Goal: Task Accomplishment & Management: Manage account settings

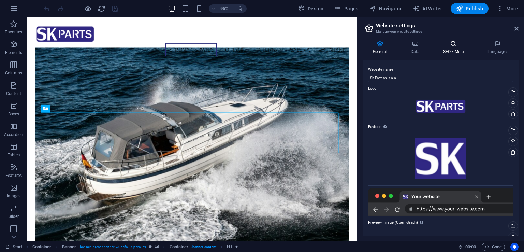
click at [448, 52] on h4 "SEO / Meta" at bounding box center [454, 47] width 44 height 14
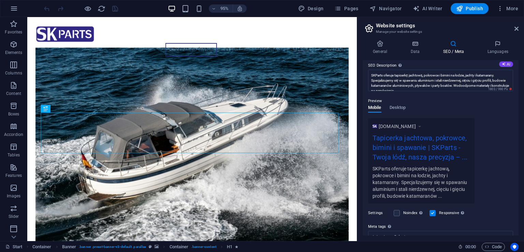
scroll to position [121, 0]
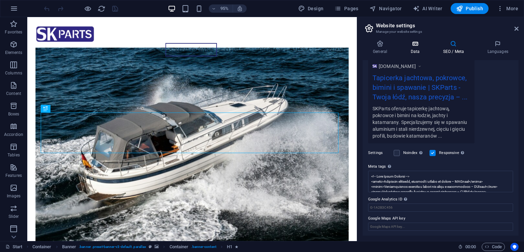
click at [416, 50] on h4 "Data" at bounding box center [416, 47] width 32 height 14
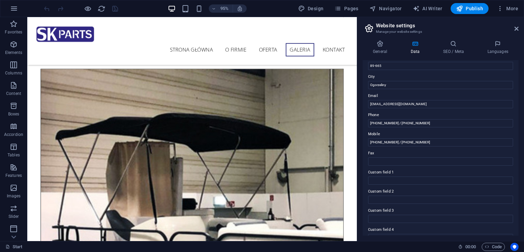
scroll to position [2176, 0]
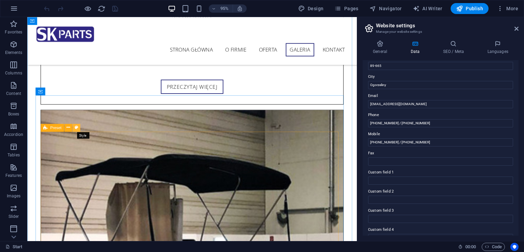
click at [73, 126] on button at bounding box center [76, 127] width 8 height 8
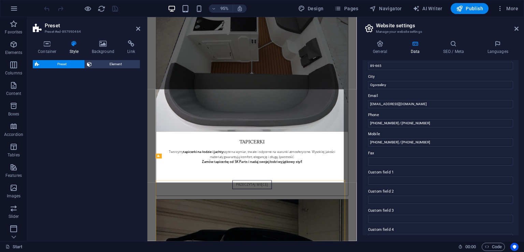
select select "px"
select select "rem"
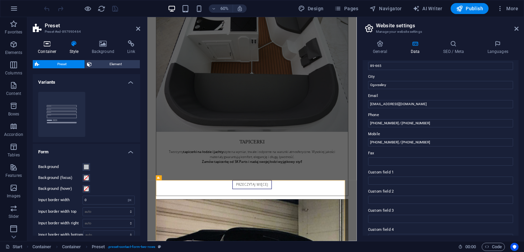
click at [53, 49] on h4 "Container" at bounding box center [49, 47] width 32 height 14
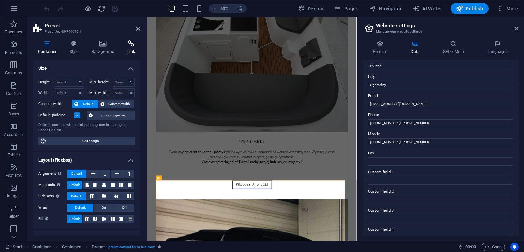
click at [130, 44] on icon at bounding box center [131, 43] width 18 height 7
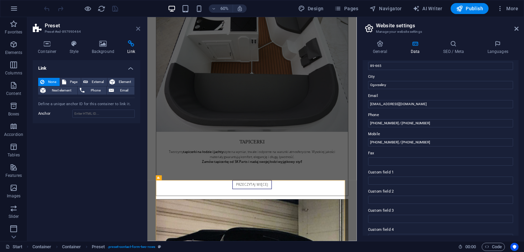
click at [138, 27] on icon at bounding box center [138, 28] width 4 height 5
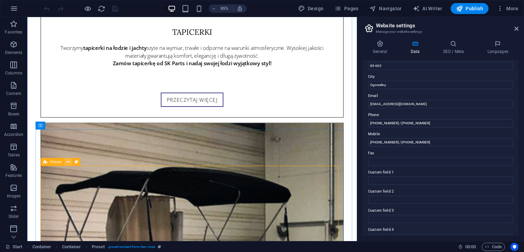
click at [65, 161] on button at bounding box center [68, 162] width 8 height 8
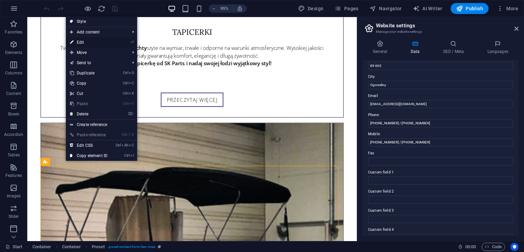
click at [98, 41] on link "⏎ Edit" at bounding box center [89, 42] width 46 height 10
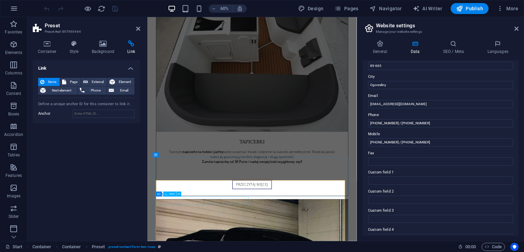
scroll to position [2244, 0]
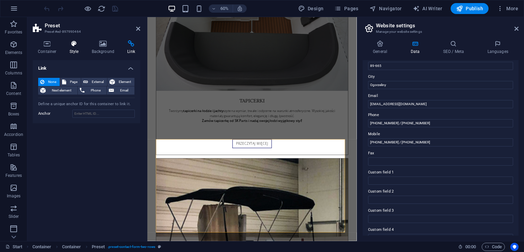
click at [79, 40] on icon at bounding box center [73, 43] width 19 height 7
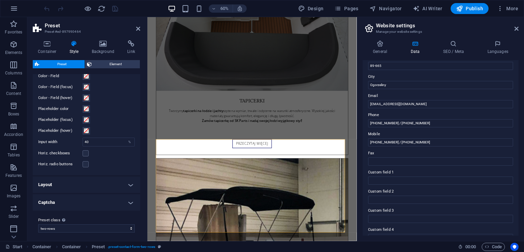
scroll to position [249, 0]
click at [110, 195] on h4 "Captcha" at bounding box center [86, 201] width 107 height 16
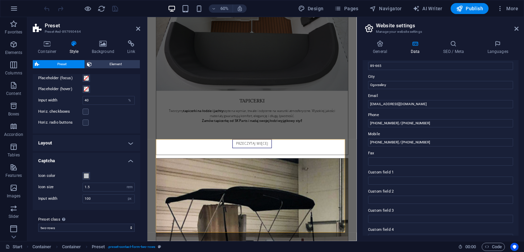
scroll to position [289, 0]
click at [116, 142] on h4 "Layout" at bounding box center [86, 142] width 107 height 16
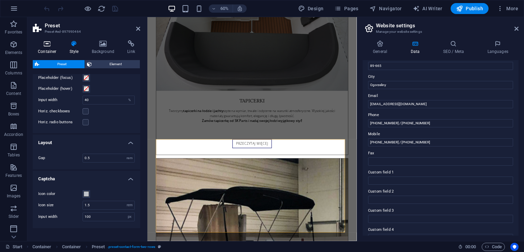
click at [53, 48] on h4 "Container" at bounding box center [49, 47] width 32 height 14
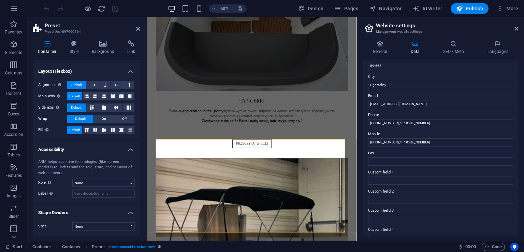
scroll to position [0, 0]
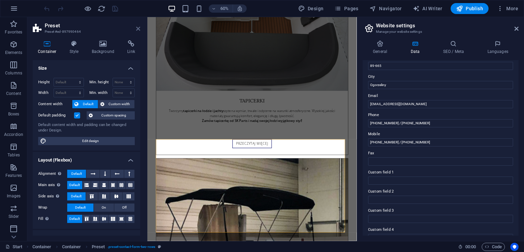
drag, startPoint x: 138, startPoint y: 28, endPoint x: 117, endPoint y: 12, distance: 26.7
click at [138, 28] on icon at bounding box center [138, 28] width 4 height 5
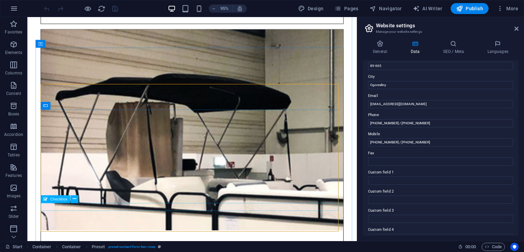
scroll to position [2278, 0]
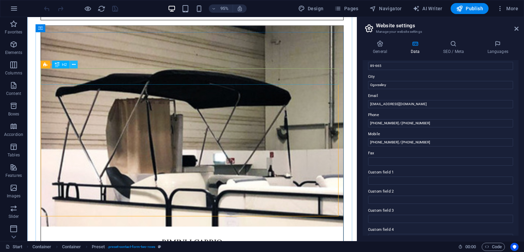
click at [72, 61] on icon at bounding box center [73, 64] width 3 height 7
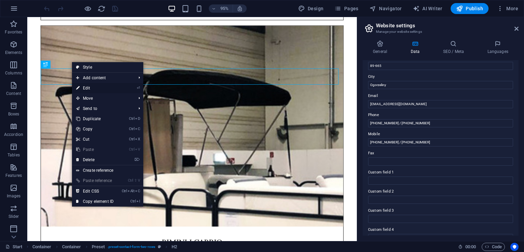
click at [89, 87] on link "⏎ Edit" at bounding box center [95, 88] width 46 height 10
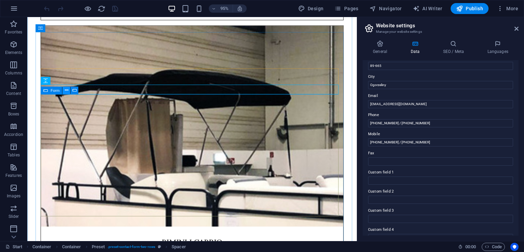
click at [65, 90] on icon at bounding box center [65, 90] width 3 height 7
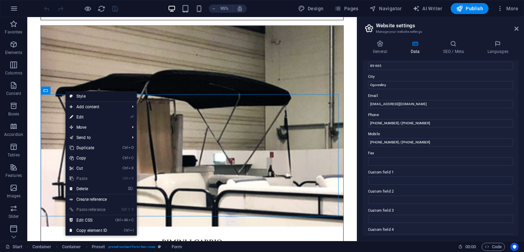
click at [74, 93] on link "Style" at bounding box center [100, 96] width 71 height 10
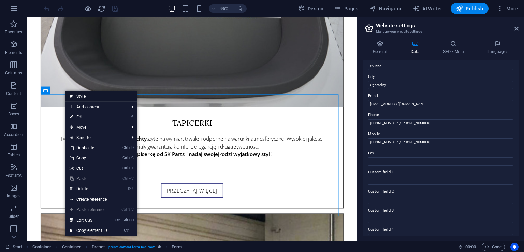
select select "px"
select select "rem"
select select "px"
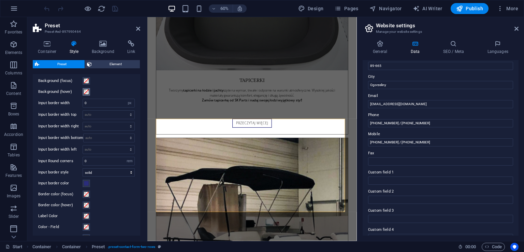
scroll to position [102, 0]
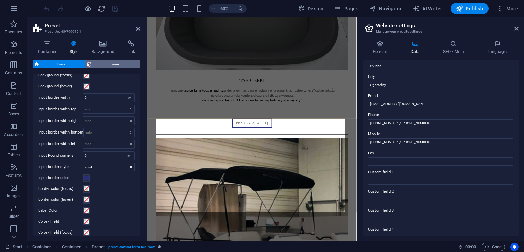
click at [100, 66] on span "Element" at bounding box center [116, 64] width 44 height 8
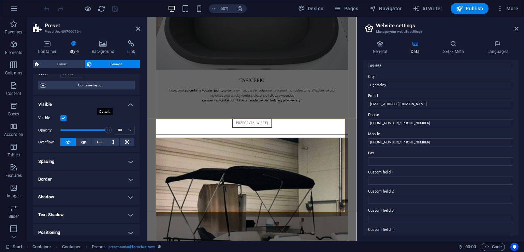
scroll to position [68, 0]
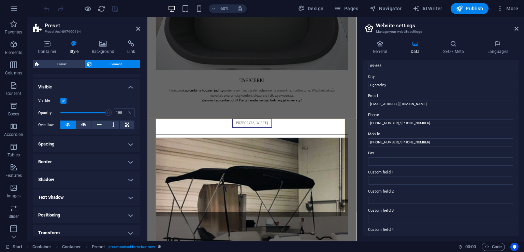
click at [98, 140] on h4 "Spacing" at bounding box center [86, 144] width 107 height 16
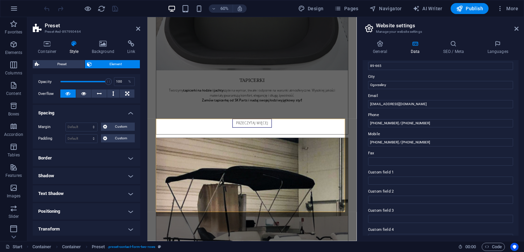
scroll to position [136, 0]
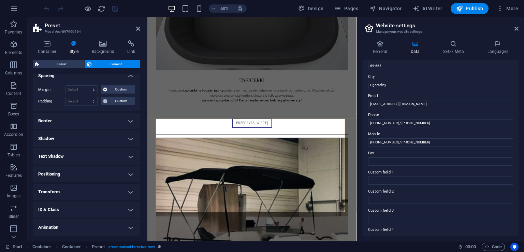
click at [93, 119] on h4 "Border" at bounding box center [86, 120] width 107 height 16
click at [84, 122] on h4 "Shadow" at bounding box center [86, 121] width 107 height 16
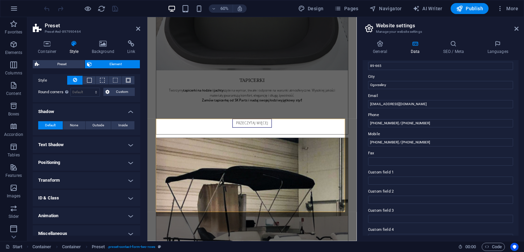
scroll to position [196, 0]
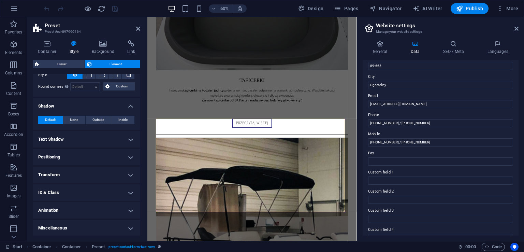
click at [80, 128] on div "Default None Outside Inside Color X offset 0 px rem vh vw Y offset 0 px rem vh …" at bounding box center [86, 119] width 107 height 19
click at [79, 133] on h4 "Text Shadow" at bounding box center [86, 139] width 107 height 16
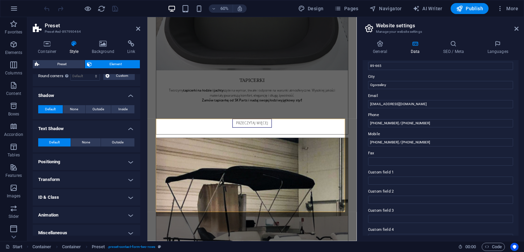
scroll to position [212, 0]
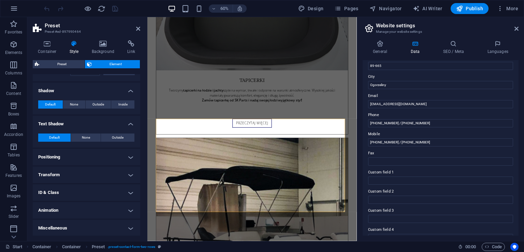
click at [89, 229] on h4 "Miscellaneous" at bounding box center [86, 227] width 107 height 16
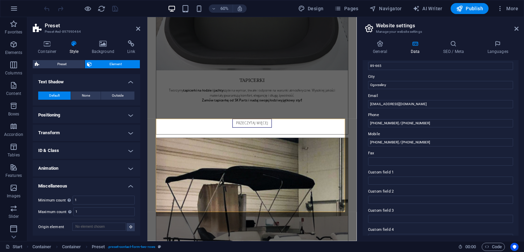
click at [91, 167] on h4 "Animation" at bounding box center [86, 168] width 107 height 16
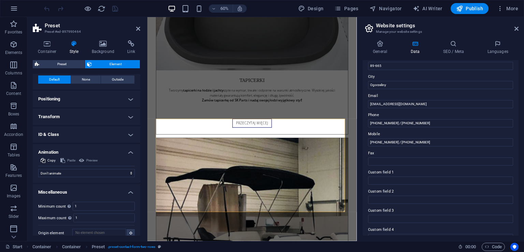
scroll to position [276, 0]
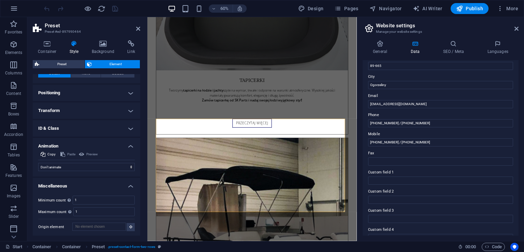
click at [84, 120] on h4 "ID & Class" at bounding box center [86, 128] width 107 height 16
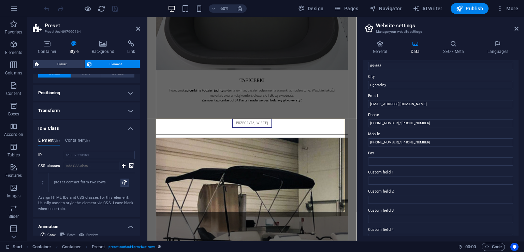
click at [84, 112] on h4 "Transform" at bounding box center [86, 110] width 107 height 16
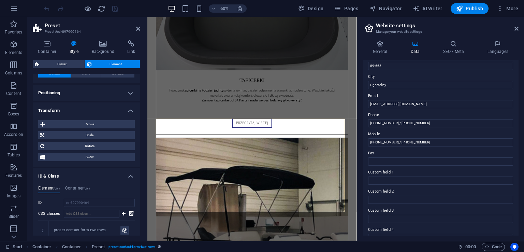
click at [84, 98] on h4 "Positioning" at bounding box center [86, 93] width 107 height 16
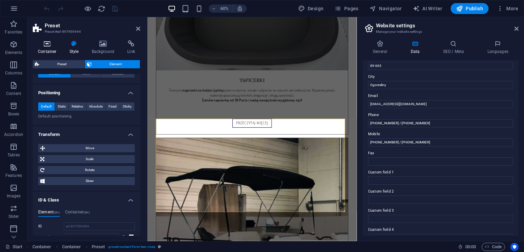
click at [53, 50] on h4 "Container" at bounding box center [49, 47] width 32 height 14
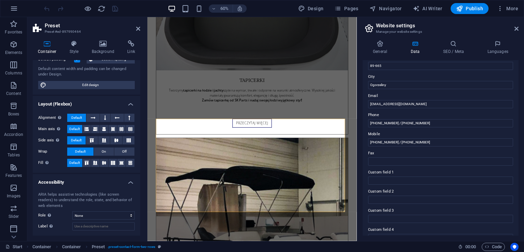
scroll to position [89, 0]
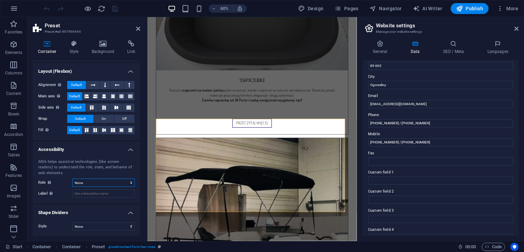
click at [120, 182] on select "None Alert Article Banner Comment Complementary Dialog Footer Header Marquee Pr…" at bounding box center [103, 182] width 62 height 8
click at [138, 29] on icon at bounding box center [138, 28] width 4 height 5
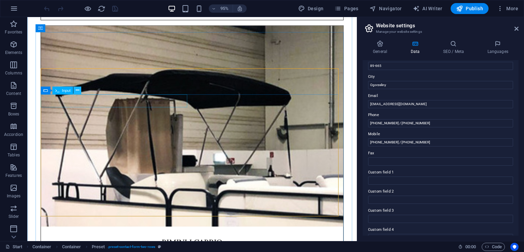
click at [79, 93] on icon at bounding box center [76, 90] width 3 height 7
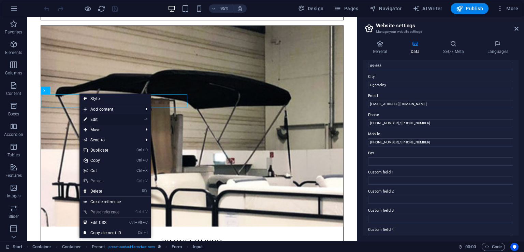
click at [94, 118] on link "⏎ Edit" at bounding box center [102, 119] width 46 height 10
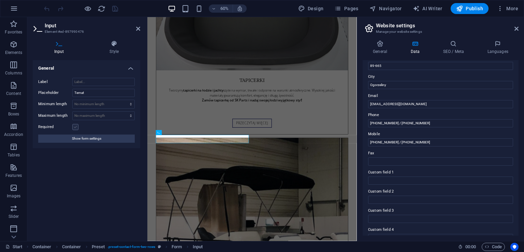
click at [76, 126] on label at bounding box center [75, 127] width 6 height 6
click at [0, 0] on input "Required" at bounding box center [0, 0] width 0 height 0
click at [76, 126] on label at bounding box center [75, 127] width 6 height 6
click at [0, 0] on input "Required" at bounding box center [0, 0] width 0 height 0
click at [76, 135] on span "Show form settings" at bounding box center [86, 138] width 29 height 8
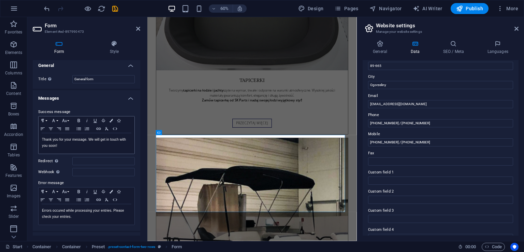
scroll to position [0, 0]
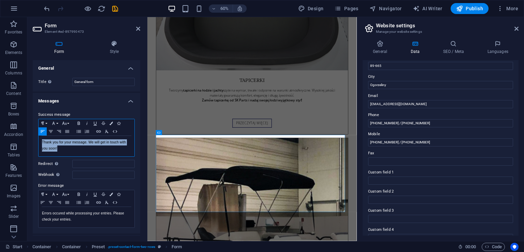
drag, startPoint x: 70, startPoint y: 148, endPoint x: 41, endPoint y: 138, distance: 30.8
click at [41, 138] on div "Thank you for your message. We will get in touch with you soon!" at bounding box center [87, 146] width 96 height 20
click at [79, 150] on div "Dzi" at bounding box center [87, 146] width 96 height 20
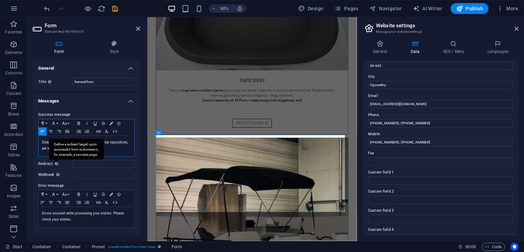
scroll to position [34, 0]
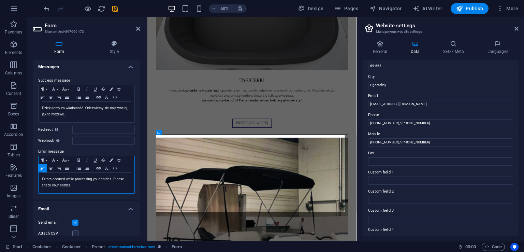
drag, startPoint x: 82, startPoint y: 186, endPoint x: 41, endPoint y: 178, distance: 42.0
click at [41, 178] on div "Errors occured while processing your entries. Please check your entries." at bounding box center [87, 182] width 96 height 20
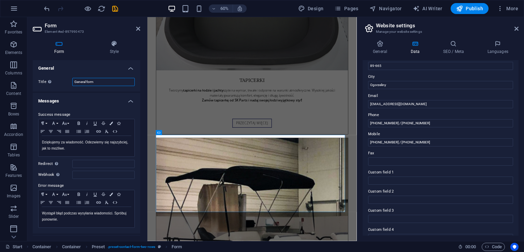
drag, startPoint x: 95, startPoint y: 82, endPoint x: 75, endPoint y: 79, distance: 21.0
click at [75, 79] on input "General form" at bounding box center [103, 82] width 62 height 8
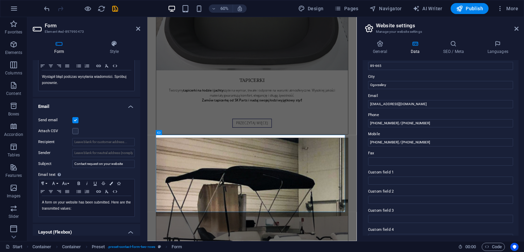
scroll to position [170, 0]
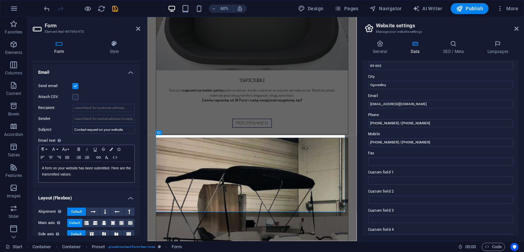
type input "Kontakt"
drag, startPoint x: 86, startPoint y: 172, endPoint x: 41, endPoint y: 164, distance: 45.7
click at [41, 164] on div "A form on your website has been submitted. Here are the transmitted values:" at bounding box center [87, 172] width 96 height 20
copy p "A form on your website has been submitted. Here are the transmitted values:"
click at [98, 173] on p "A form on your website has been submitted. Here are the transmitted values:" at bounding box center [86, 171] width 89 height 12
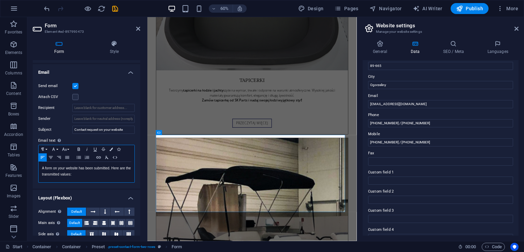
click at [98, 173] on p "A form on your website has been submitted. Here are the transmitted values:" at bounding box center [86, 171] width 89 height 12
click at [127, 130] on input "Contact request on your website" at bounding box center [103, 129] width 62 height 8
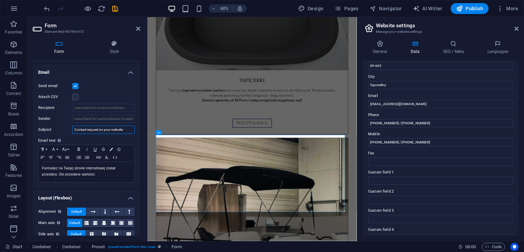
click at [127, 130] on input "Contact request on your website" at bounding box center [103, 129] width 62 height 8
drag, startPoint x: 126, startPoint y: 130, endPoint x: 86, endPoint y: 170, distance: 57.1
click at [88, 169] on p "Formularz na Twojej stronie internetowej został przesłany. Oto przesłane wartoś…" at bounding box center [86, 171] width 89 height 12
drag, startPoint x: 82, startPoint y: 175, endPoint x: 124, endPoint y: 166, distance: 43.1
click at [93, 172] on p "Formularz na Twojej stronie internetowej został przesłany. Oto przesłane wartoś…" at bounding box center [86, 171] width 89 height 12
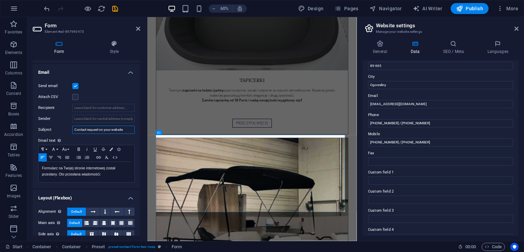
click at [128, 132] on input "Contact request on your website" at bounding box center [103, 129] width 62 height 8
paste input "Prośba o kontakt na Twojej stronie internetowej"
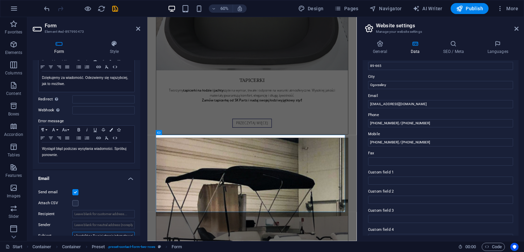
scroll to position [0, 0]
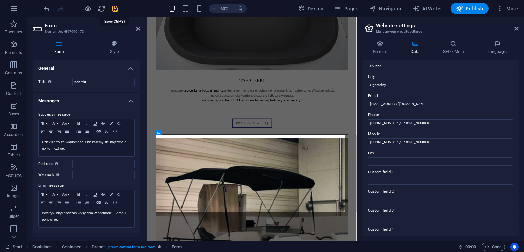
type input "Prośba o kontakt na Twojej stronie internetowej"
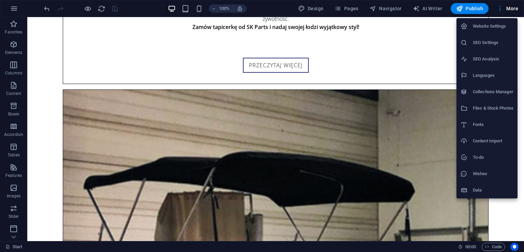
click at [140, 71] on div at bounding box center [262, 126] width 524 height 252
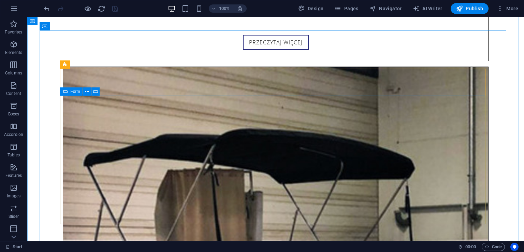
scroll to position [2312, 0]
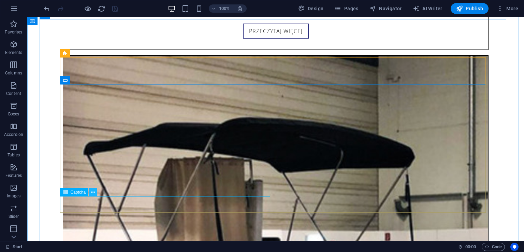
click at [95, 193] on button at bounding box center [93, 192] width 8 height 8
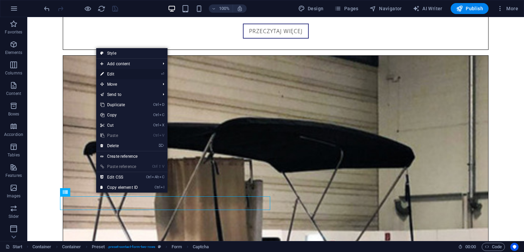
click at [119, 71] on link "⏎ Edit" at bounding box center [119, 74] width 46 height 10
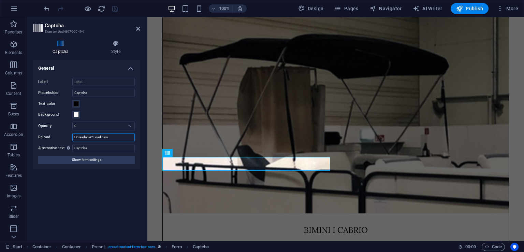
drag, startPoint x: 114, startPoint y: 138, endPoint x: 63, endPoint y: 134, distance: 51.2
click at [63, 134] on div "Reload Unreadable? Load new" at bounding box center [86, 137] width 96 height 8
type input "Nieczytelne? Załaduj ponownie"
click at [87, 164] on div "Label Placeholder Captcha Text color Background Opacity 0 % Reload Nieczytelne?…" at bounding box center [86, 120] width 107 height 97
click at [86, 162] on span "Show form settings" at bounding box center [86, 159] width 29 height 8
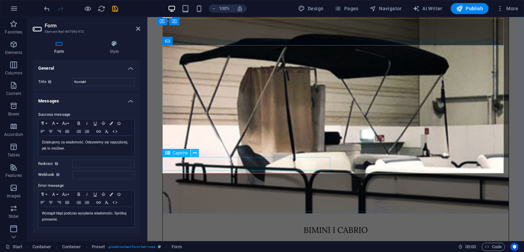
click at [191, 154] on button at bounding box center [195, 153] width 8 height 8
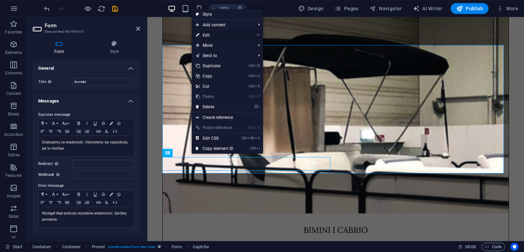
click at [213, 38] on link "⏎ Edit" at bounding box center [215, 35] width 46 height 10
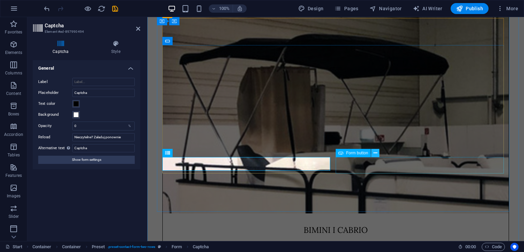
click at [375, 154] on icon at bounding box center [375, 152] width 4 height 7
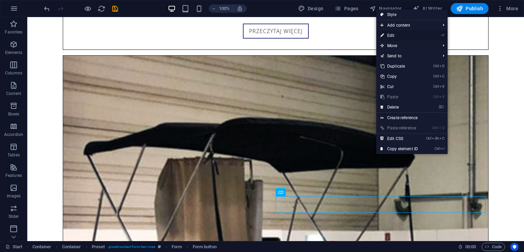
click at [401, 33] on link "⏎ Edit" at bounding box center [399, 35] width 46 height 10
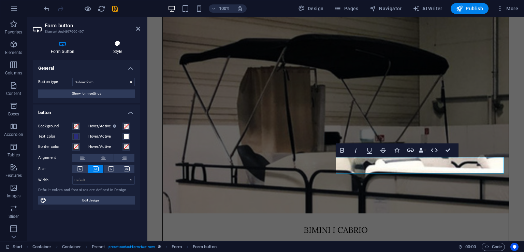
click at [115, 52] on h4 "Style" at bounding box center [117, 47] width 45 height 14
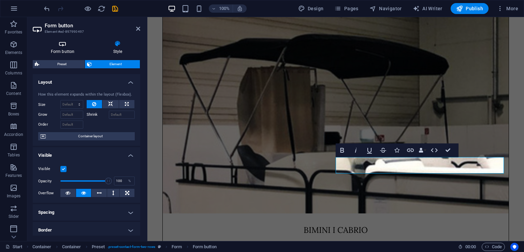
click at [72, 51] on h4 "Form button" at bounding box center [64, 47] width 62 height 14
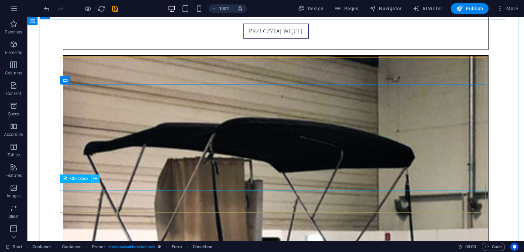
click at [94, 179] on icon at bounding box center [95, 178] width 4 height 7
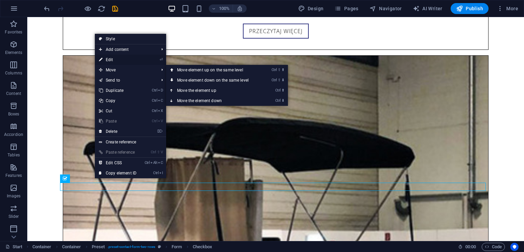
click at [132, 60] on link "⏎ Edit" at bounding box center [118, 60] width 46 height 10
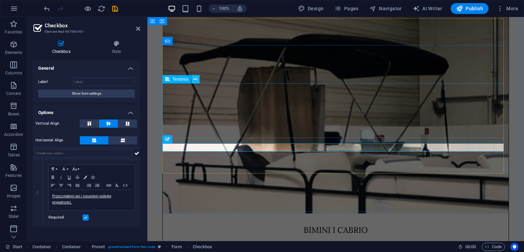
click at [198, 81] on button at bounding box center [195, 79] width 8 height 8
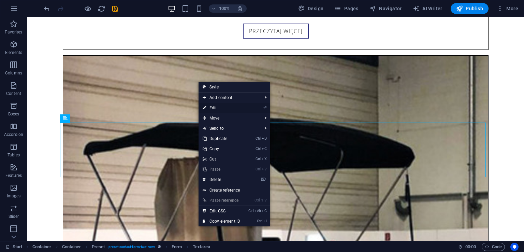
click at [217, 106] on link "⏎ Edit" at bounding box center [221, 108] width 46 height 10
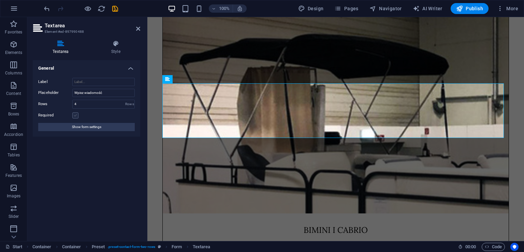
click at [76, 116] on label at bounding box center [75, 115] width 6 height 6
click at [0, 0] on input "Required" at bounding box center [0, 0] width 0 height 0
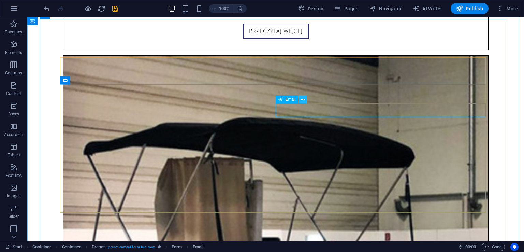
click at [301, 99] on icon at bounding box center [303, 99] width 4 height 7
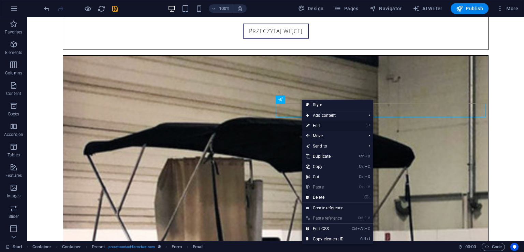
drag, startPoint x: 312, startPoint y: 125, endPoint x: 165, endPoint y: 108, distance: 148.3
click at [312, 125] on link "⏎ Edit" at bounding box center [325, 125] width 46 height 10
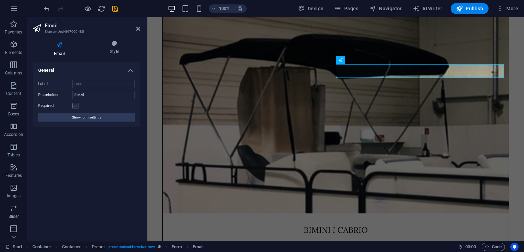
click at [74, 104] on label at bounding box center [75, 106] width 6 height 6
click at [0, 0] on input "Required" at bounding box center [0, 0] width 0 height 0
click at [362, 42] on icon at bounding box center [362, 40] width 4 height 7
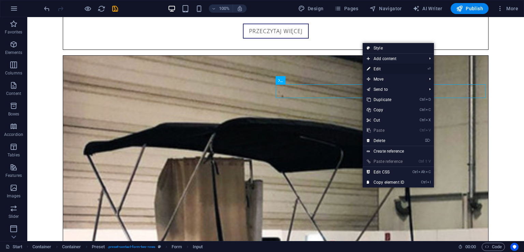
click at [381, 67] on link "⏎ Edit" at bounding box center [385, 69] width 46 height 10
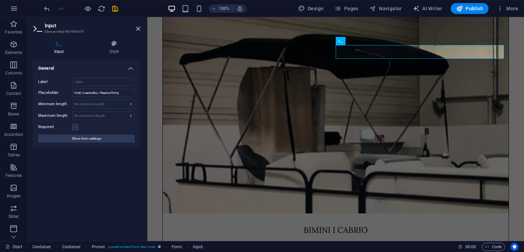
click at [73, 125] on label at bounding box center [75, 127] width 6 height 6
click at [0, 0] on input "Required" at bounding box center [0, 0] width 0 height 0
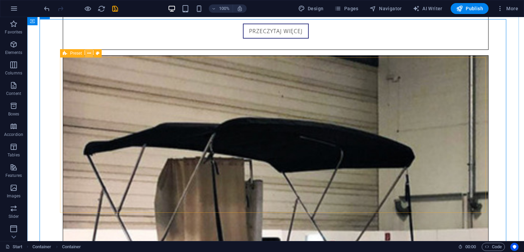
click at [90, 54] on icon at bounding box center [89, 53] width 4 height 7
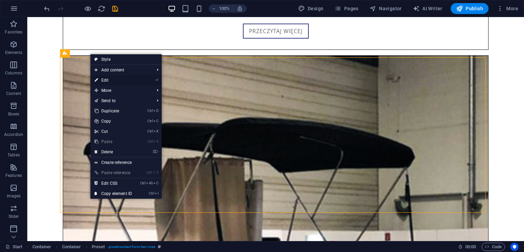
click at [103, 79] on link "⏎ Edit" at bounding box center [113, 80] width 46 height 10
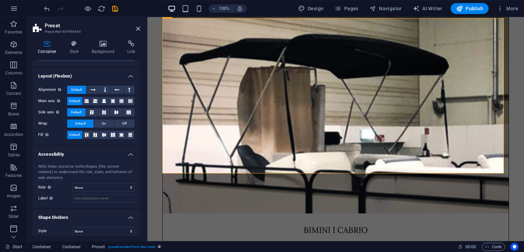
scroll to position [89, 0]
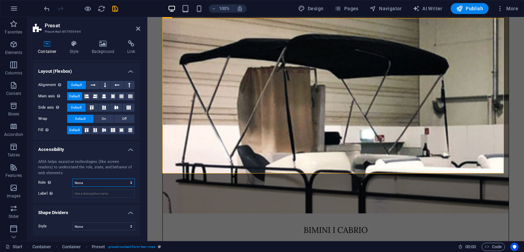
click at [131, 180] on select "None Alert Article Banner Comment Complementary Dialog Footer Header Marquee Pr…" at bounding box center [103, 182] width 62 height 8
click at [57, 178] on label "Role The ARIA role defines the purpose of an element. Here you can find all exp…" at bounding box center [55, 182] width 34 height 8
click at [138, 27] on icon at bounding box center [138, 28] width 4 height 5
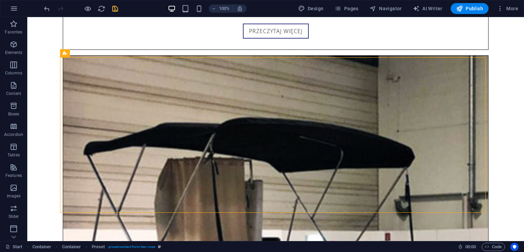
click at [118, 9] on icon "save" at bounding box center [115, 9] width 8 height 8
